Goal: Task Accomplishment & Management: Manage account settings

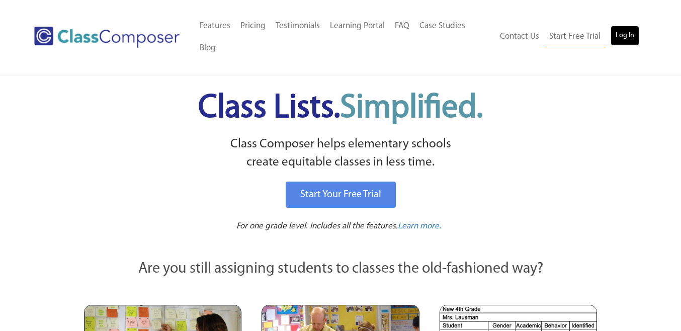
click at [620, 40] on link "Log In" at bounding box center [624, 36] width 29 height 20
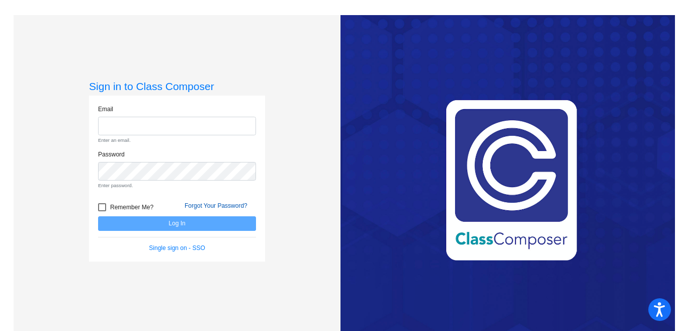
click at [235, 188] on form "Email Enter an email. Password Enter password. Remember Me? Forgot Your Passwor…" at bounding box center [177, 179] width 158 height 148
click at [226, 205] on link "Forgot Your Password?" at bounding box center [215, 205] width 63 height 7
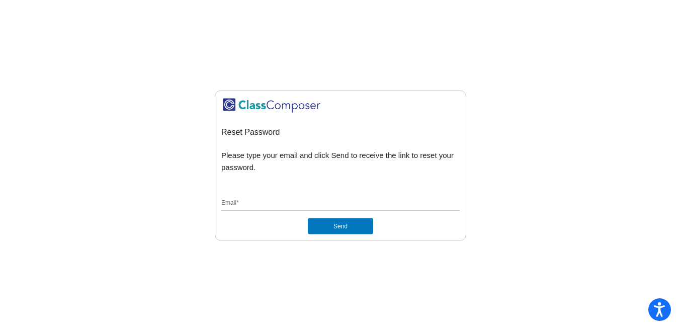
click at [295, 203] on input "Email *" at bounding box center [340, 203] width 238 height 9
type input "vegaro@asf.edu.mx"
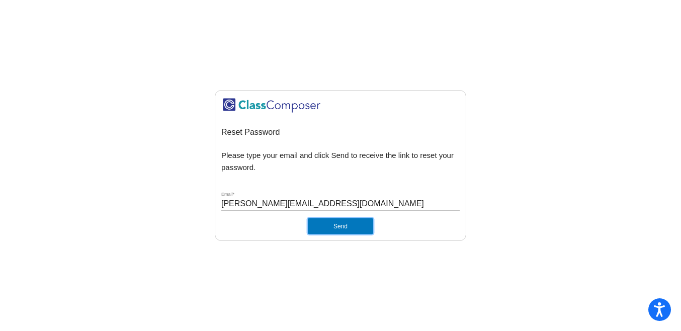
click at [336, 223] on button "Send" at bounding box center [340, 226] width 65 height 16
